Goal: Check status: Check status

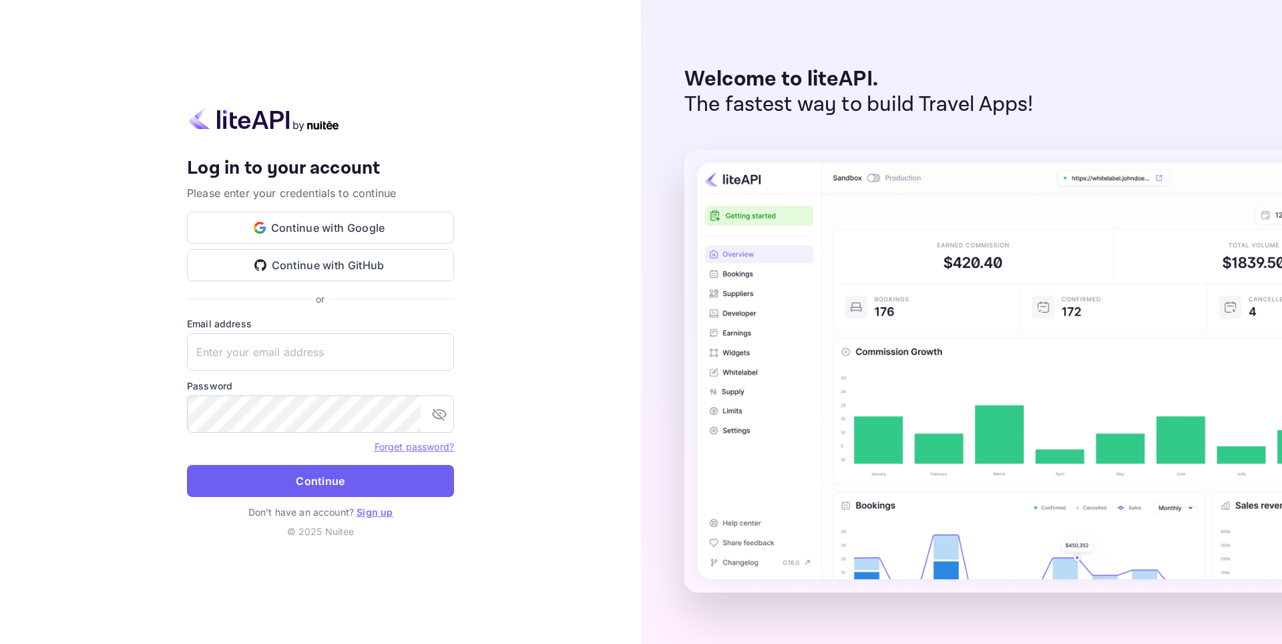
type input "[EMAIL_ADDRESS][DOMAIN_NAME]"
click at [303, 483] on button "Continue" at bounding box center [320, 481] width 267 height 32
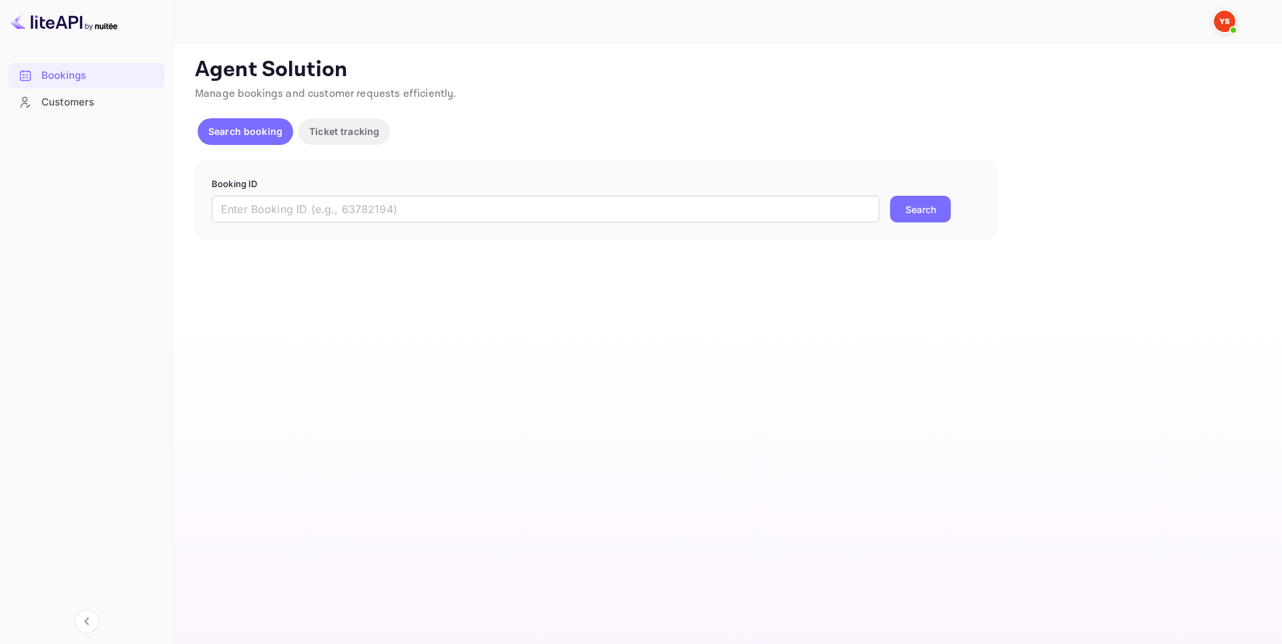
click at [279, 192] on form "Booking ID ​ Search" at bounding box center [596, 200] width 768 height 45
click at [281, 207] on input "text" at bounding box center [546, 209] width 668 height 27
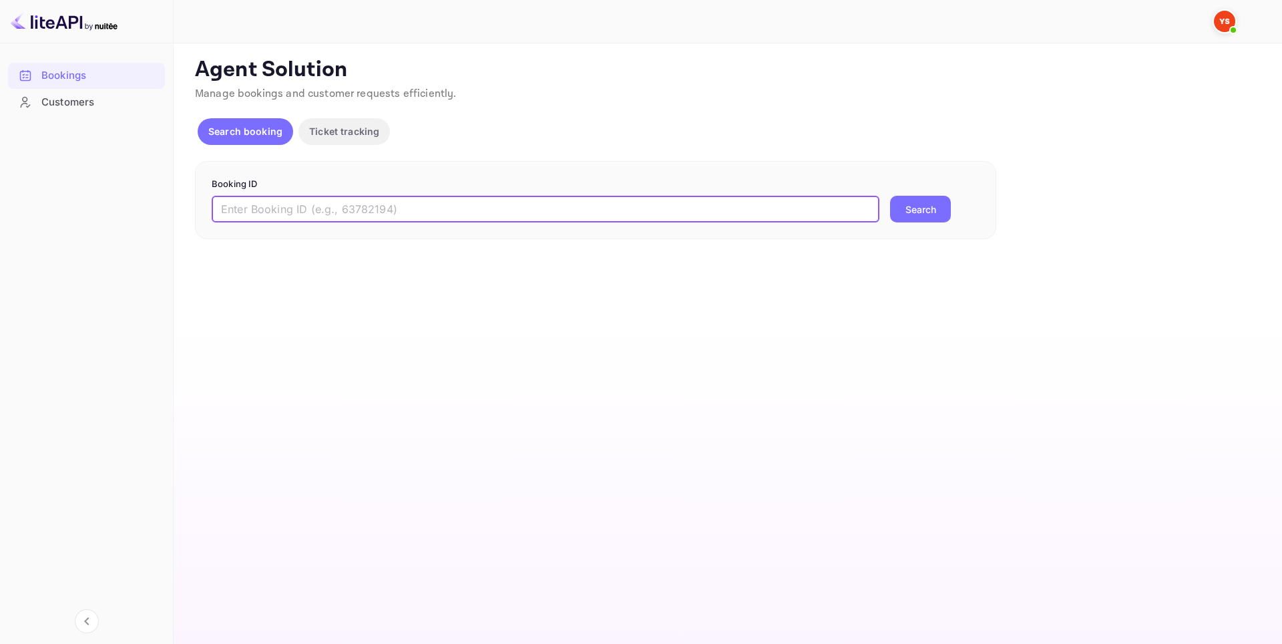
paste input "9487808"
type input "9487808"
click at [915, 217] on button "Search" at bounding box center [920, 209] width 61 height 27
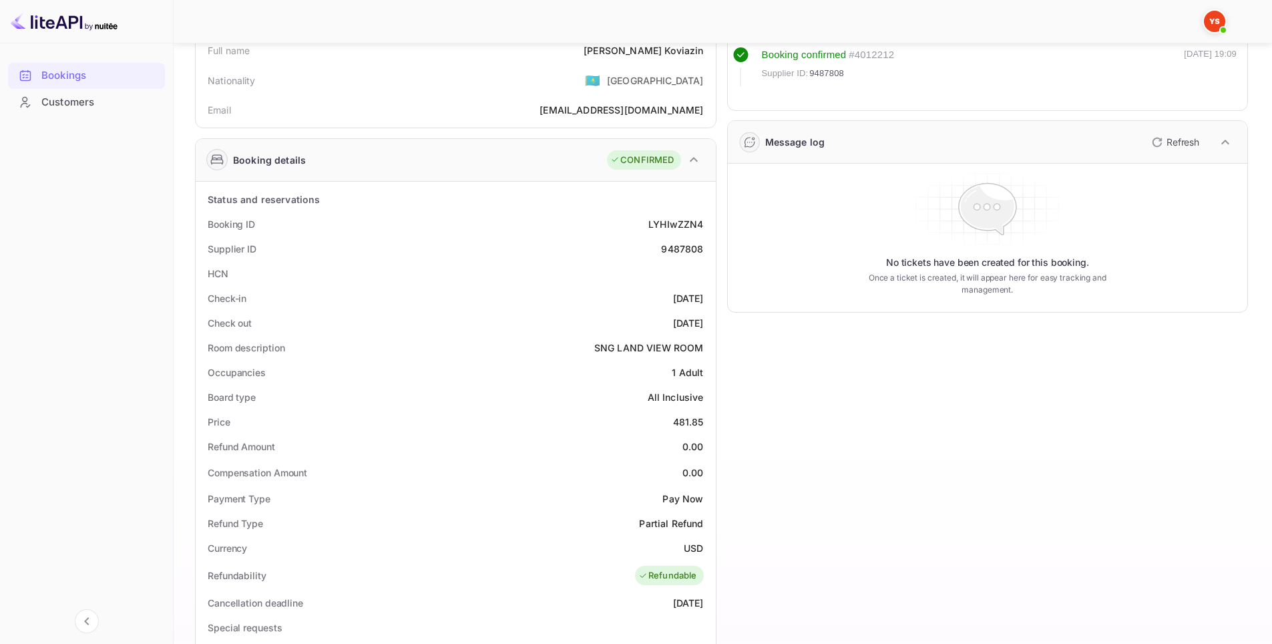
scroll to position [134, 0]
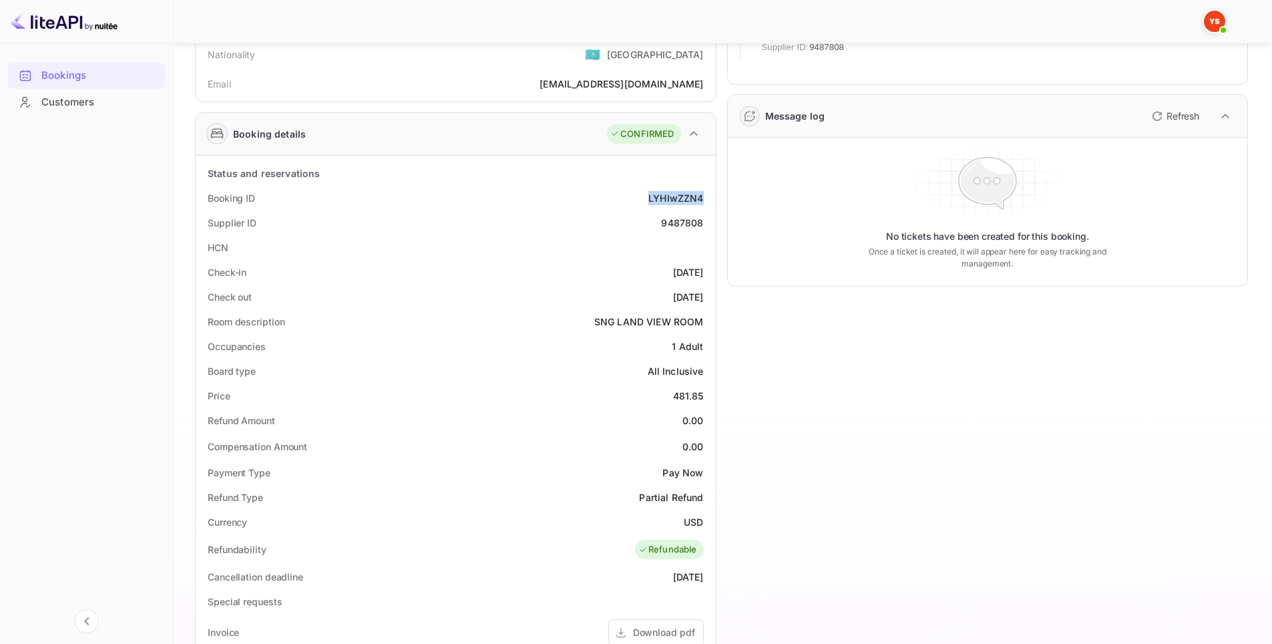
drag, startPoint x: 637, startPoint y: 202, endPoint x: 705, endPoint y: 200, distance: 67.5
click at [705, 200] on div "Booking ID LYHIwZZN4" at bounding box center [456, 198] width 510 height 25
copy div "LYHIwZZN4"
drag, startPoint x: 656, startPoint y: 220, endPoint x: 705, endPoint y: 220, distance: 49.4
click at [705, 220] on div "Supplier ID 9487808" at bounding box center [456, 222] width 510 height 25
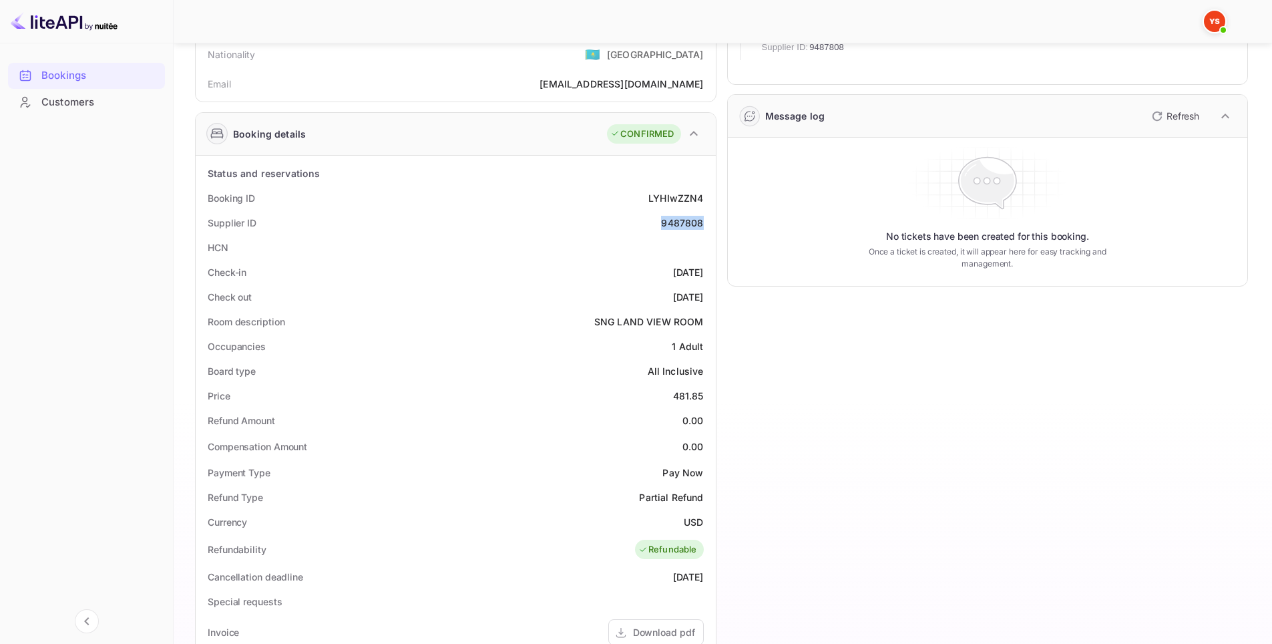
copy div "9487808"
drag, startPoint x: 639, startPoint y: 268, endPoint x: 649, endPoint y: 267, distance: 10.7
click at [649, 267] on div "Check-in [DATE]" at bounding box center [456, 272] width 510 height 25
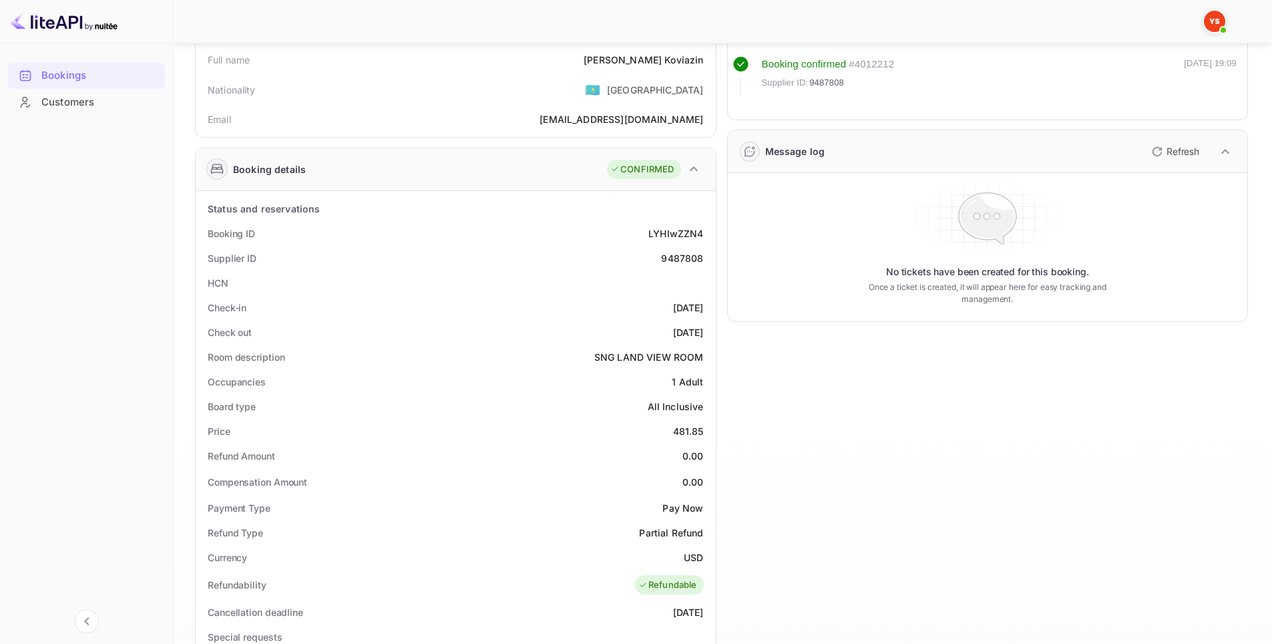
scroll to position [0, 0]
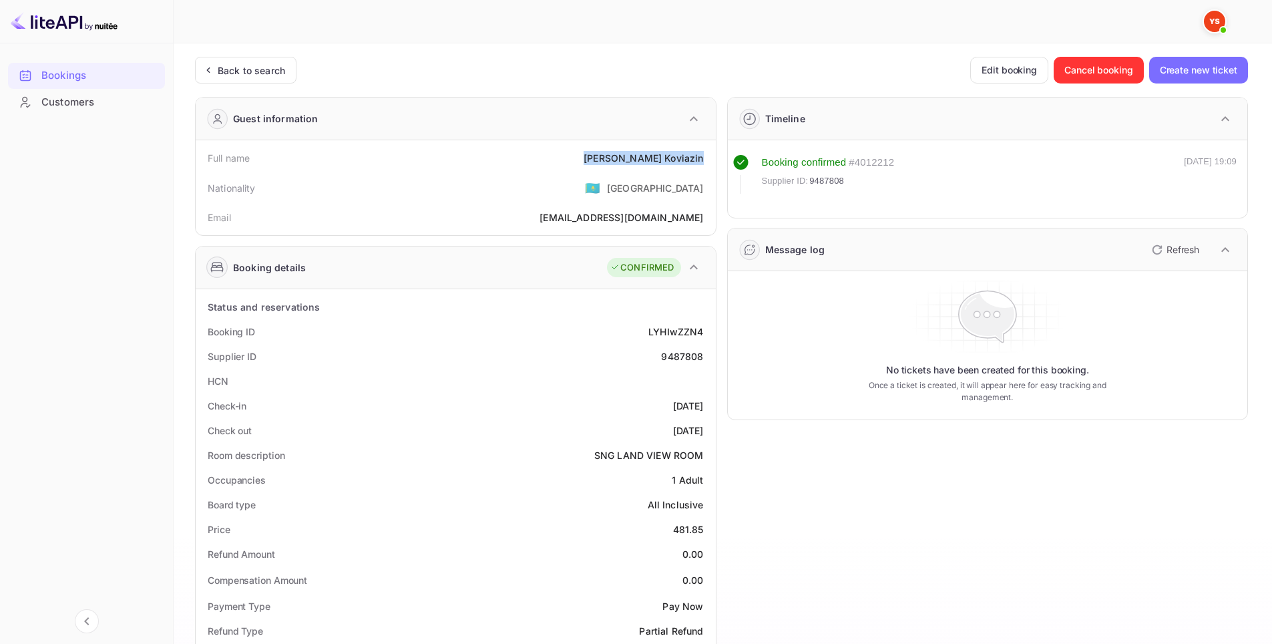
drag, startPoint x: 624, startPoint y: 154, endPoint x: 711, endPoint y: 155, distance: 87.5
click at [711, 155] on div "Full name [PERSON_NAME] Nationality 🇰🇿 [DEMOGRAPHIC_DATA] [PERSON_NAME] [PERSON…" at bounding box center [456, 187] width 520 height 95
copy div "[PERSON_NAME]"
drag, startPoint x: 641, startPoint y: 403, endPoint x: 712, endPoint y: 399, distance: 71.6
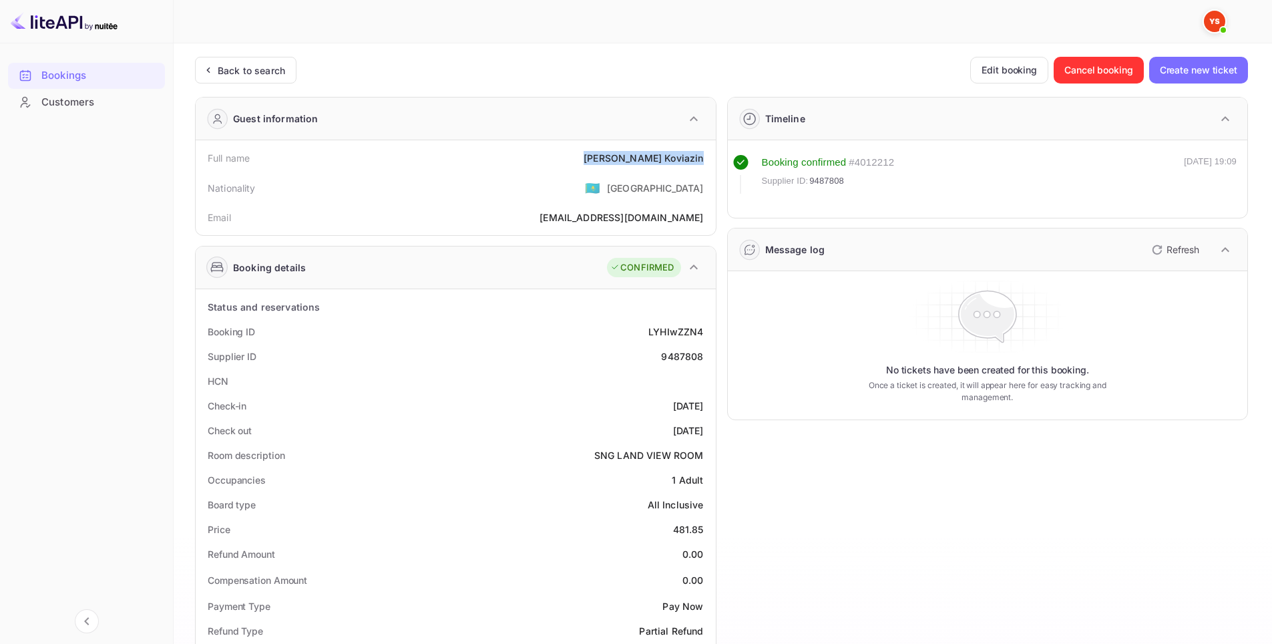
copy div "[DATE]"
drag, startPoint x: 643, startPoint y: 429, endPoint x: 703, endPoint y: 427, distance: 60.2
click at [705, 432] on div "Check out [DATE]" at bounding box center [456, 430] width 510 height 25
copy div "[DATE]"
